Goal: Transaction & Acquisition: Download file/media

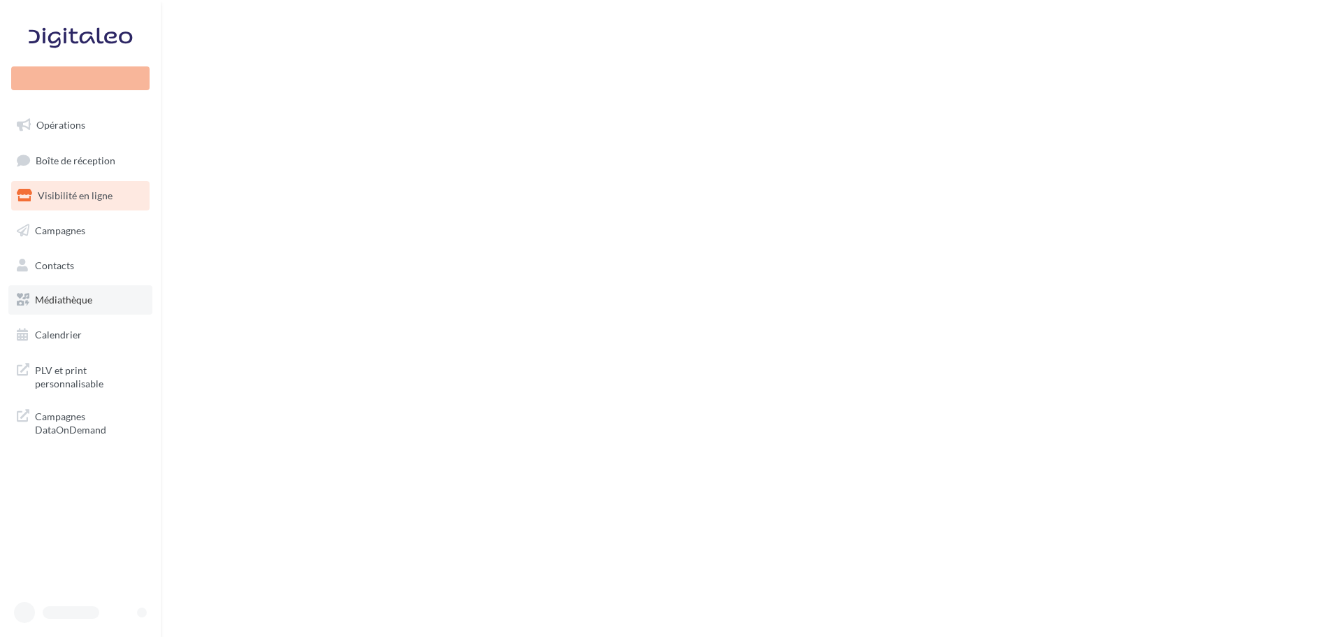
click at [78, 299] on span "Médiathèque" at bounding box center [63, 300] width 57 height 12
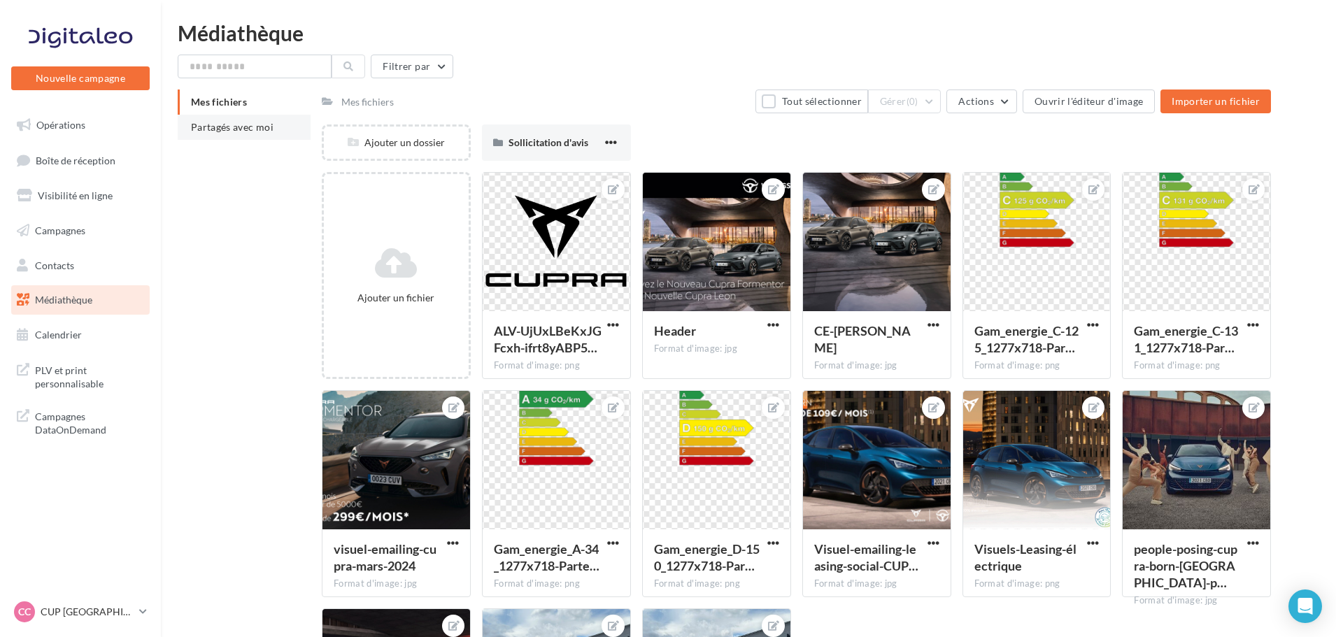
click at [232, 117] on li "Partagés avec moi" at bounding box center [244, 127] width 133 height 25
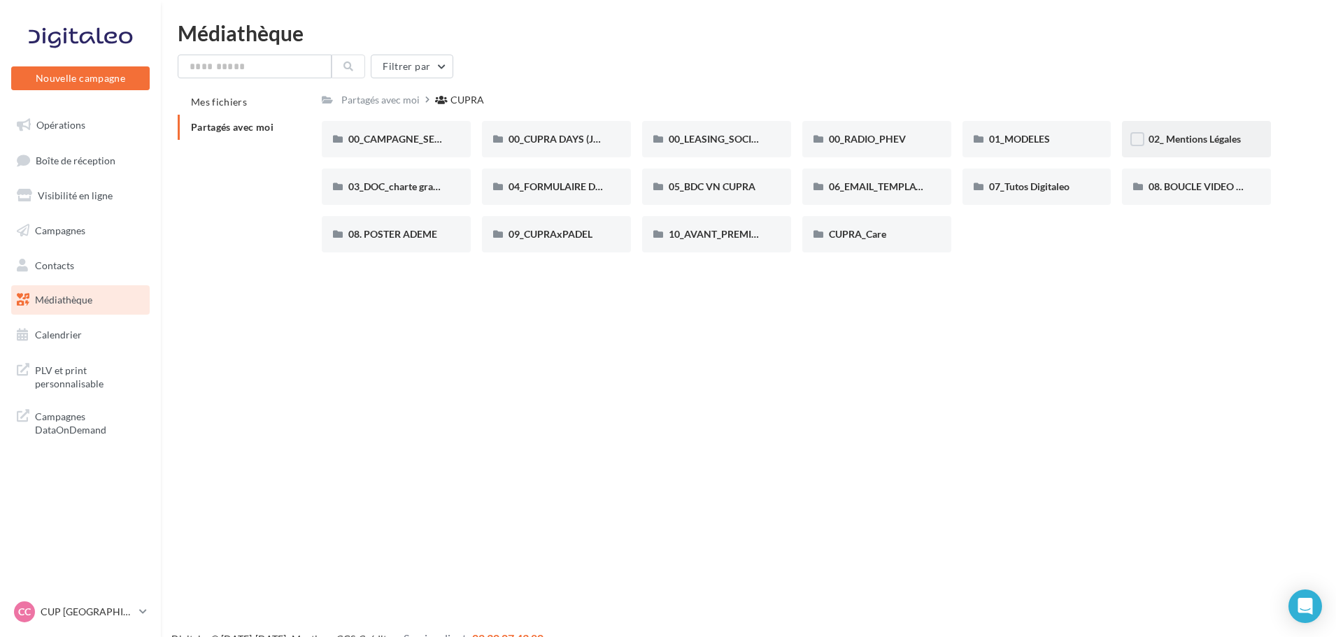
click at [1184, 156] on div "02_ Mentions Légales" at bounding box center [1196, 139] width 149 height 36
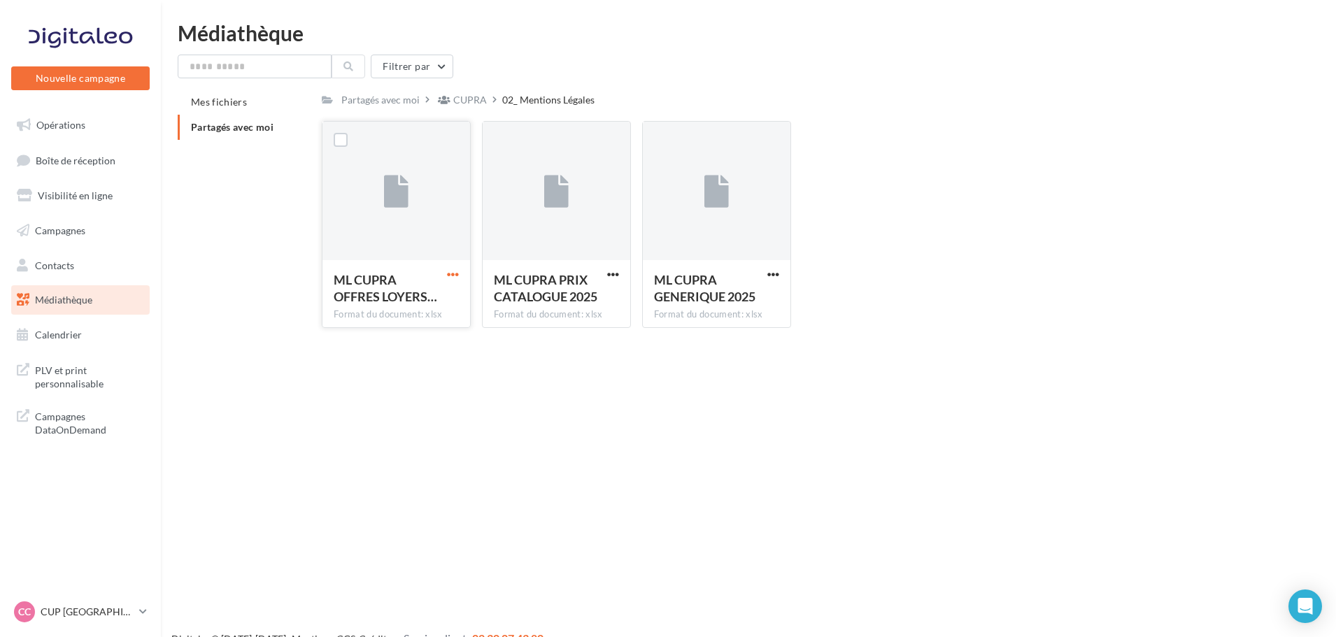
click at [455, 277] on span "button" at bounding box center [453, 274] width 12 height 12
click at [445, 308] on button "Télécharger" at bounding box center [392, 302] width 140 height 36
